Goal: Find contact information: Find contact information

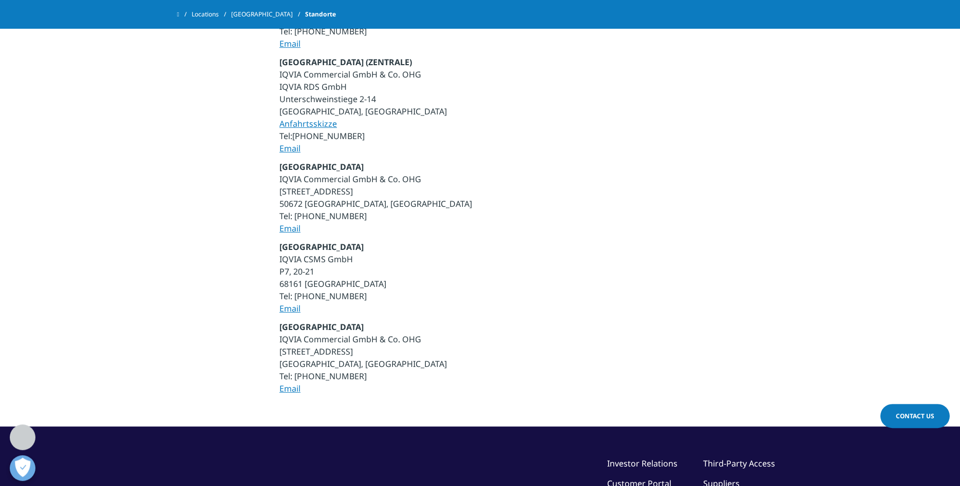
scroll to position [524, 0]
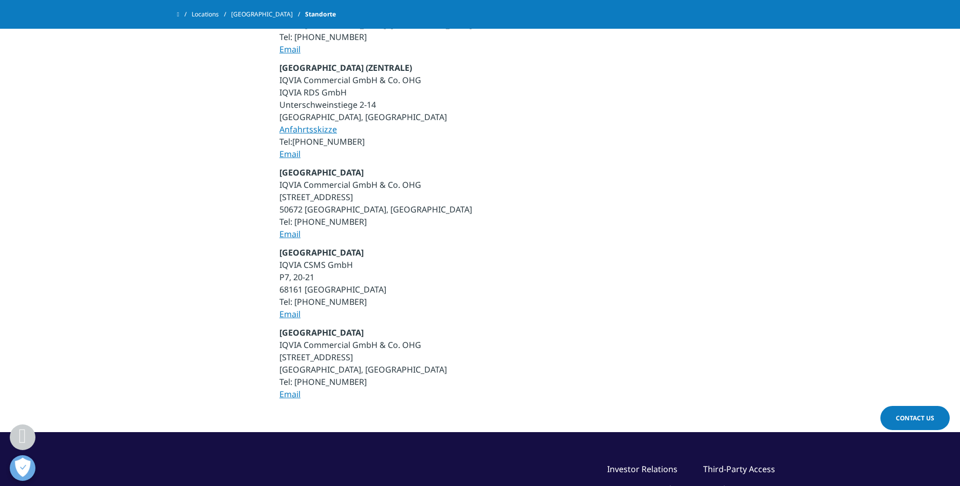
click at [282, 394] on link "Email" at bounding box center [289, 394] width 21 height 11
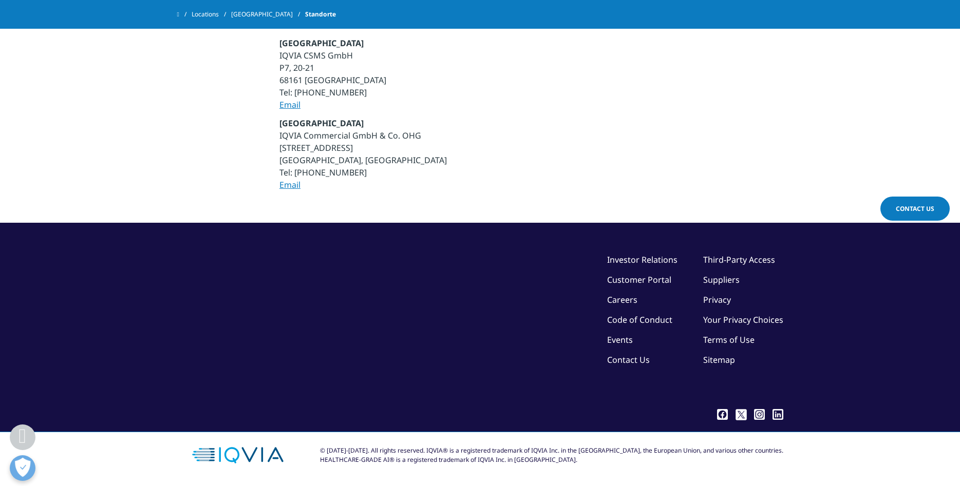
click at [627, 360] on link "Contact Us" at bounding box center [628, 359] width 43 height 11
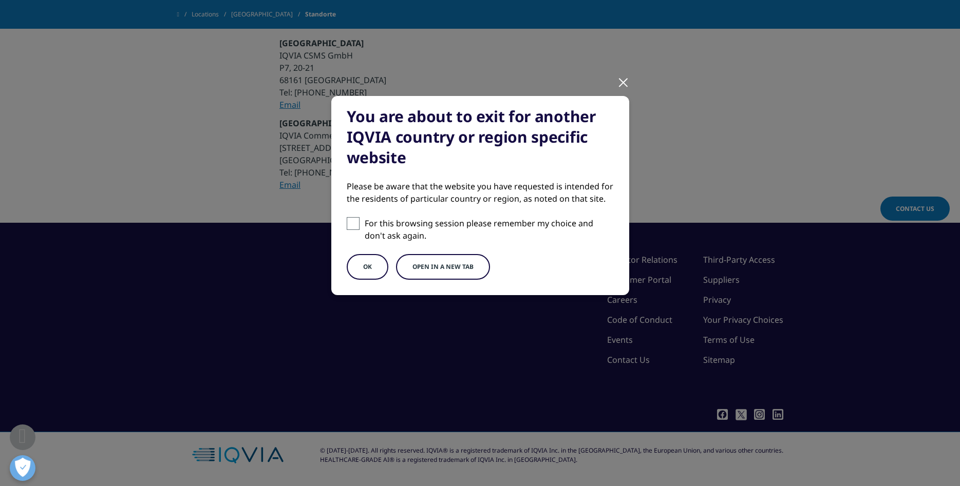
click at [621, 78] on div at bounding box center [623, 82] width 12 height 28
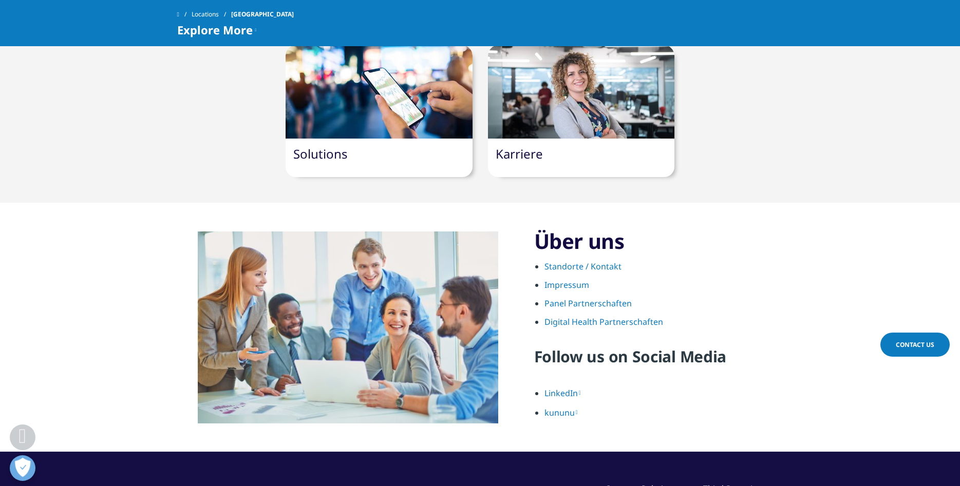
scroll to position [1100, 0]
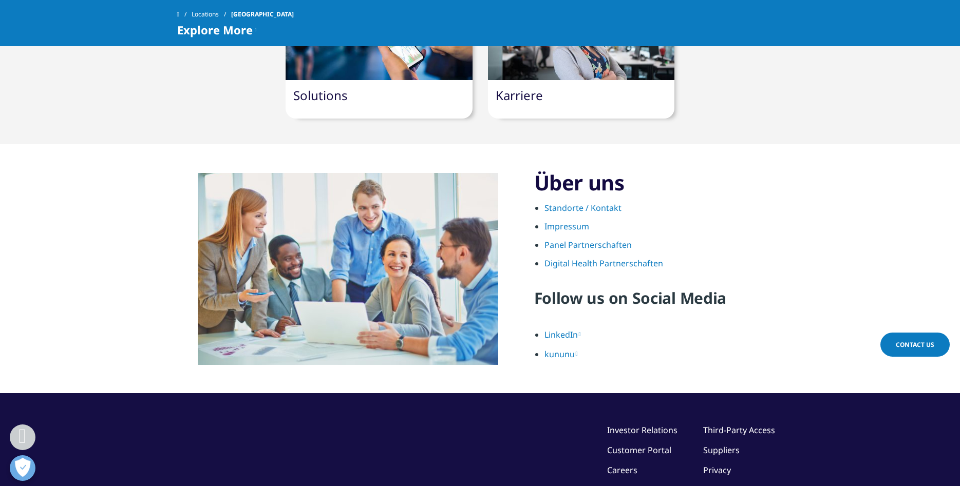
click at [563, 202] on link "Standorte / Kontakt" at bounding box center [582, 207] width 77 height 11
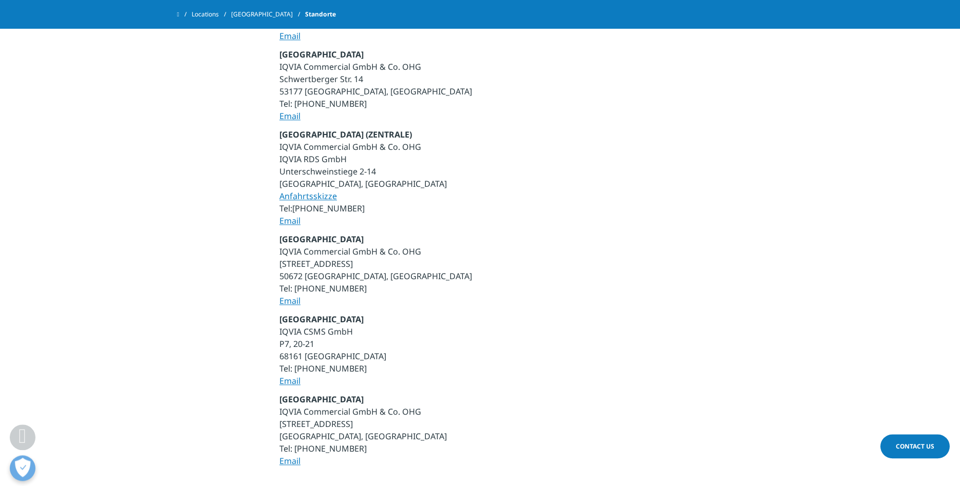
scroll to position [471, 0]
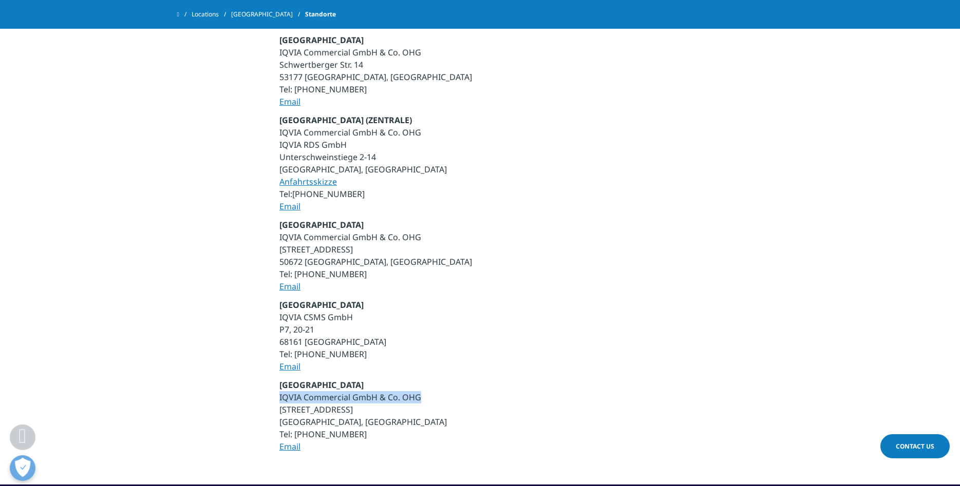
drag, startPoint x: 280, startPoint y: 397, endPoint x: 432, endPoint y: 396, distance: 152.0
click at [432, 396] on p "München IQVIA Commercial GmbH & Co. OHG [STREET_ADDRESS] Tel: [PHONE_NUMBER] Em…" at bounding box center [479, 419] width 401 height 80
copy p "IQVIA Commercial GmbH & Co. OHG"
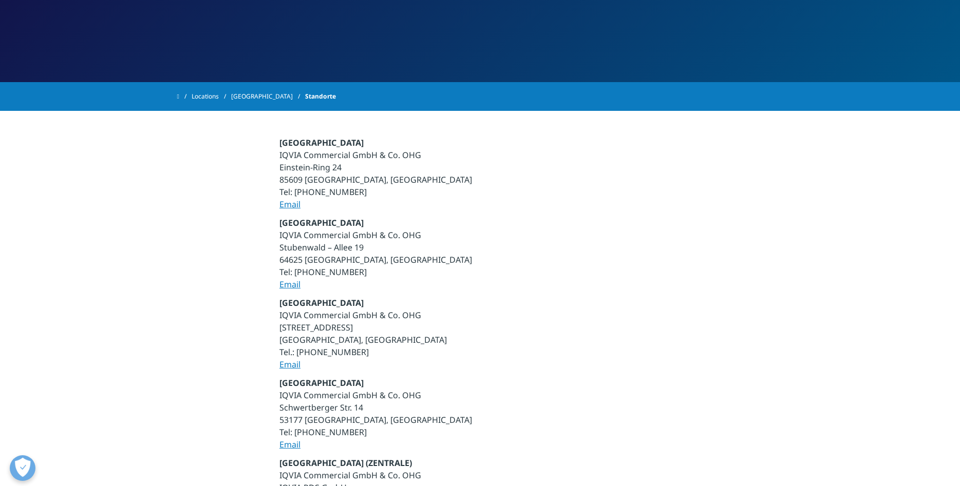
scroll to position [0, 0]
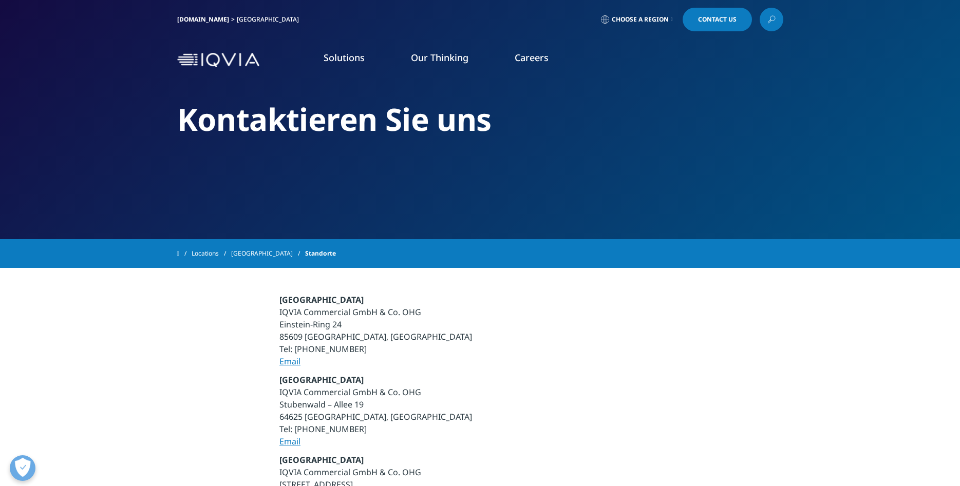
click at [186, 55] on img at bounding box center [218, 60] width 82 height 15
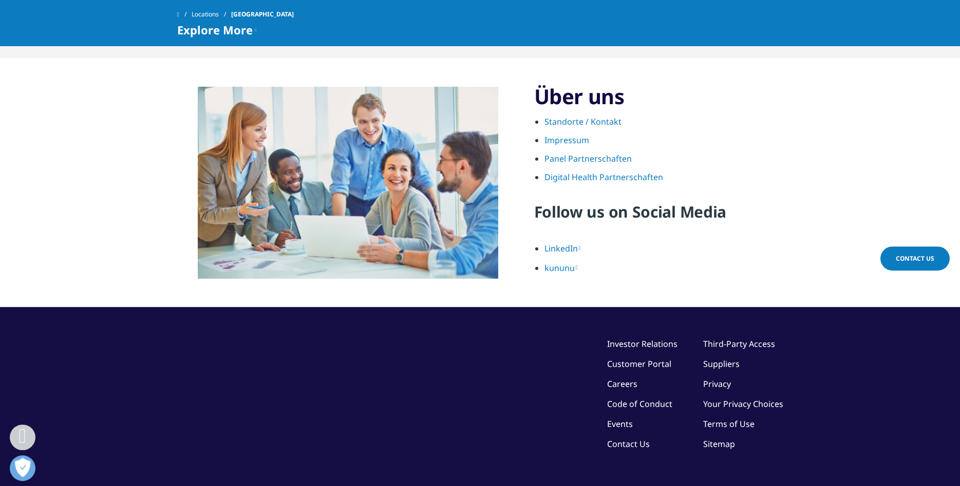
scroll to position [1236, 0]
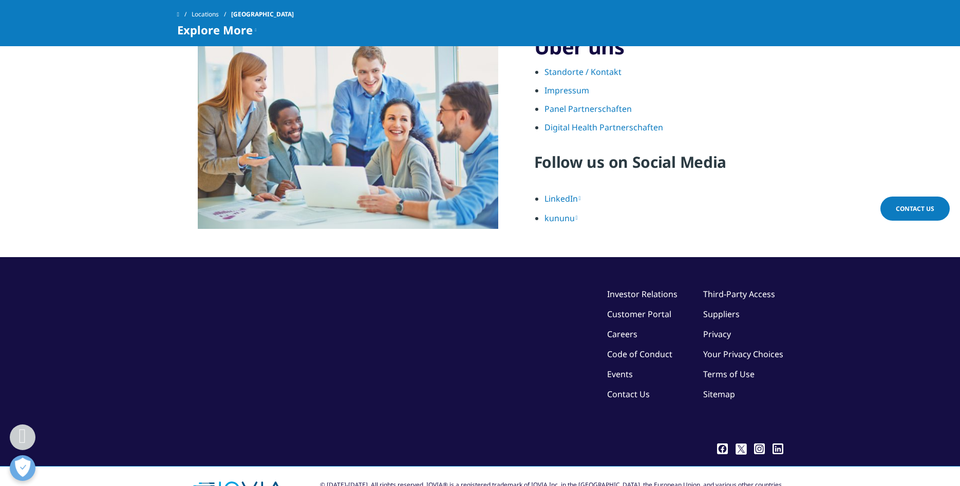
click at [635, 389] on link "Contact Us" at bounding box center [628, 394] width 43 height 11
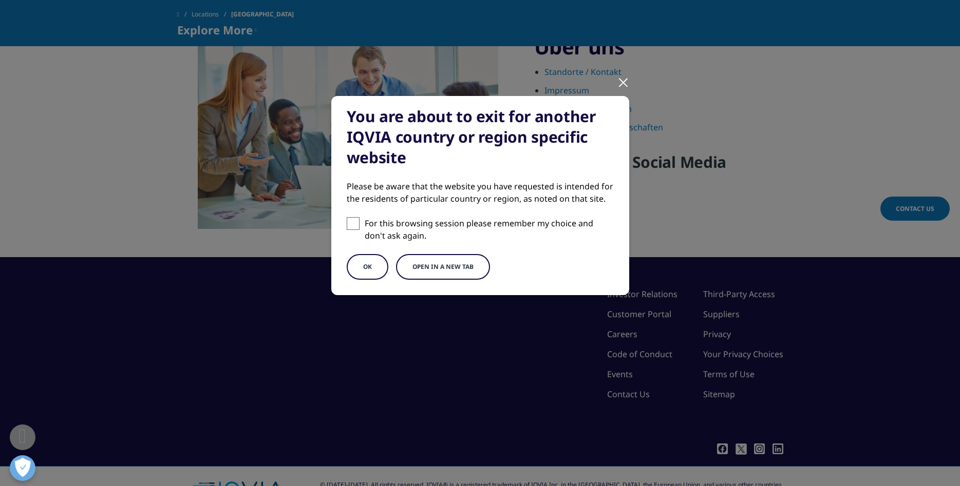
click at [621, 82] on div at bounding box center [623, 82] width 12 height 28
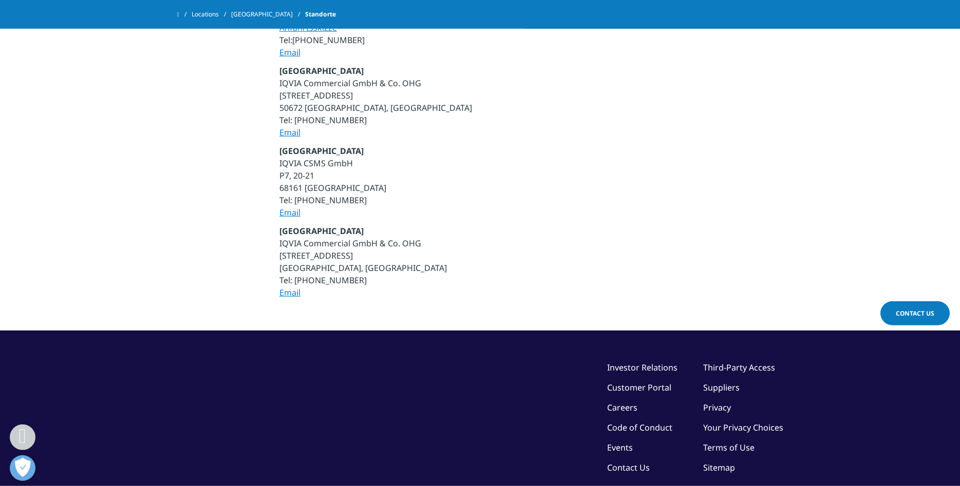
scroll to position [629, 0]
